Goal: Find specific page/section: Find specific page/section

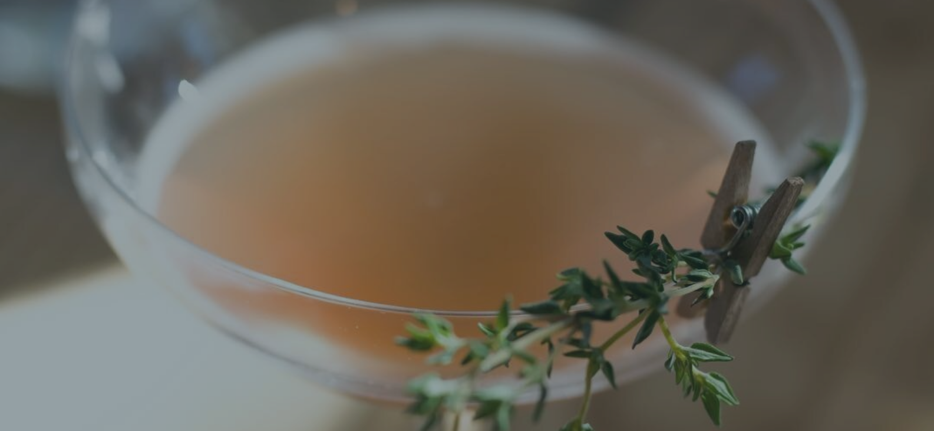
scroll to position [25, 0]
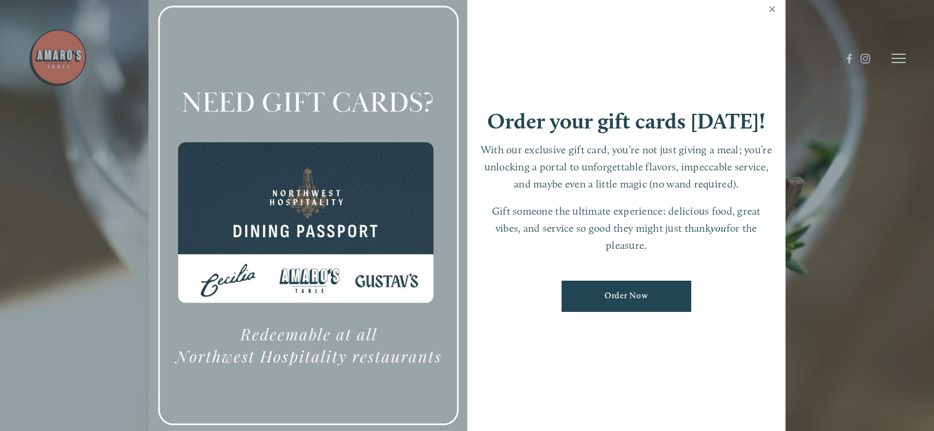
click at [770, 9] on link "Close" at bounding box center [772, 10] width 23 height 33
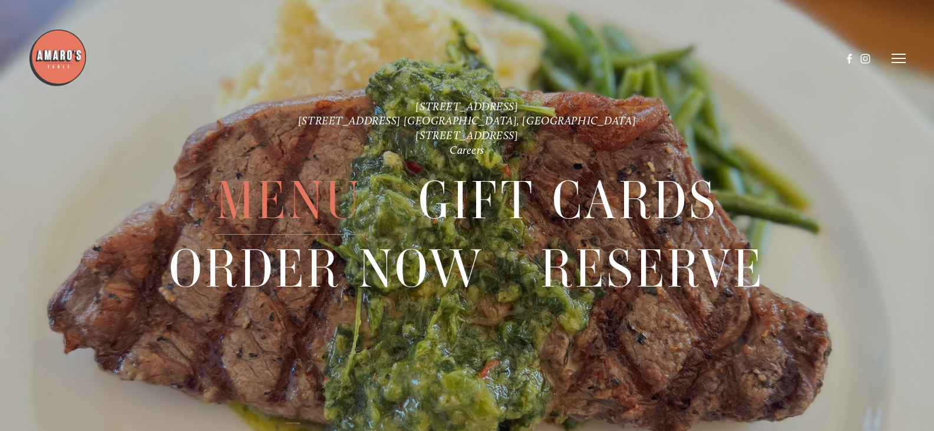
click at [279, 199] on span "Menu" at bounding box center [289, 201] width 146 height 68
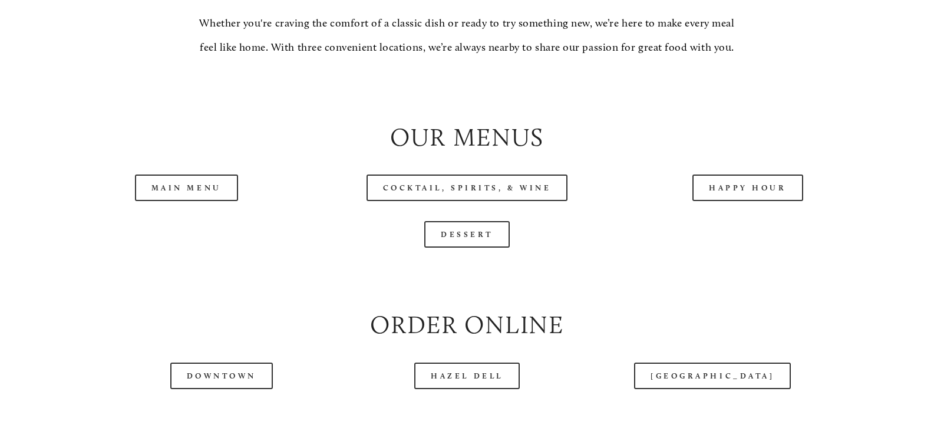
scroll to position [1238, 0]
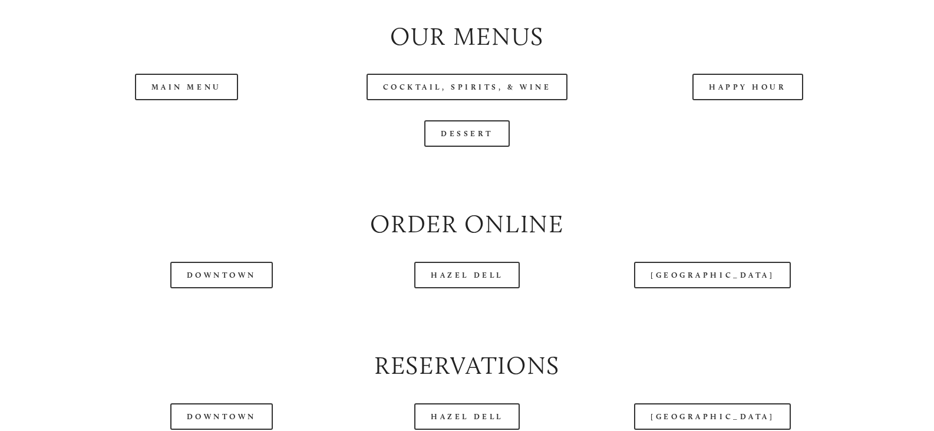
click at [180, 106] on div "Main Menu" at bounding box center [186, 87] width 281 height 47
click at [204, 100] on link "Main Menu" at bounding box center [186, 87] width 103 height 27
